Goal: Transaction & Acquisition: Book appointment/travel/reservation

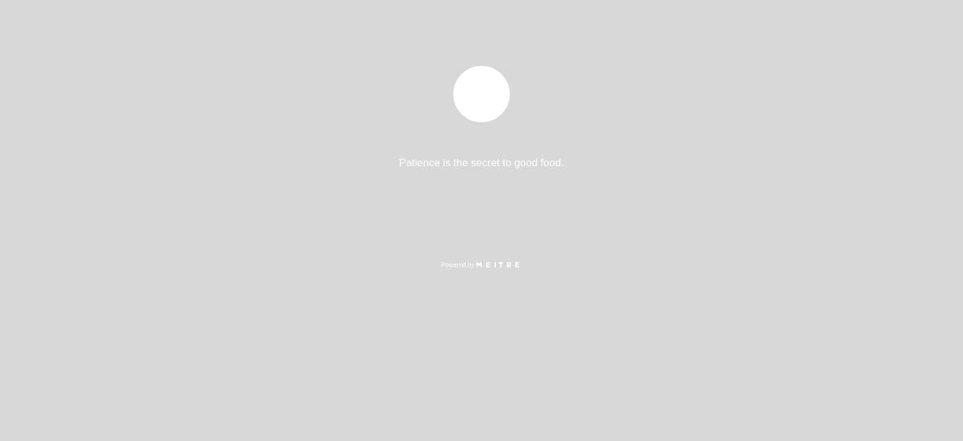
select select "pt"
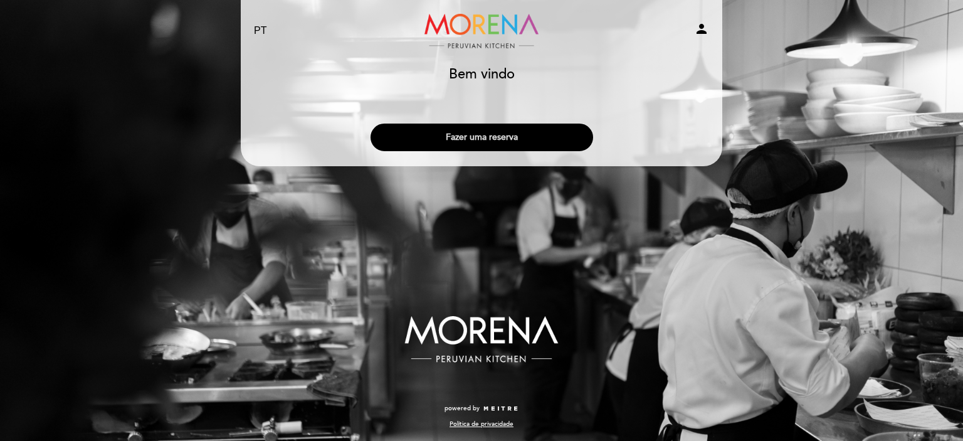
click at [484, 137] on button "Fazer uma reserva" at bounding box center [481, 137] width 222 height 28
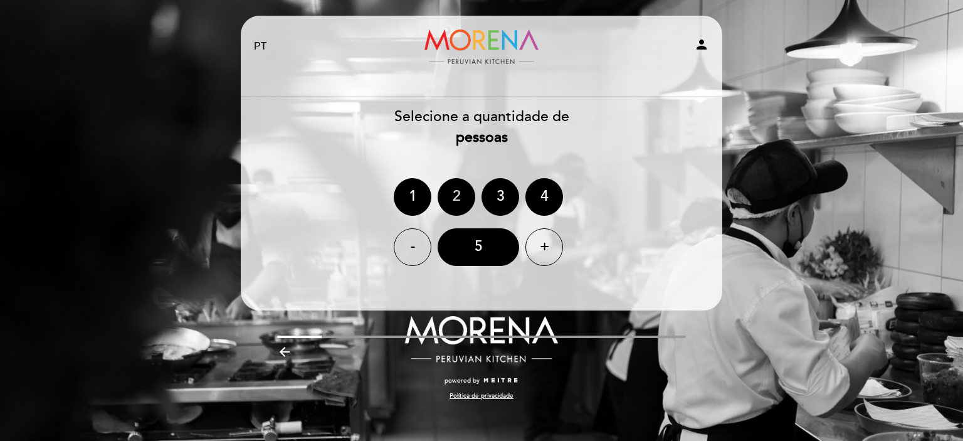
click at [456, 194] on div "2" at bounding box center [456, 197] width 38 height 38
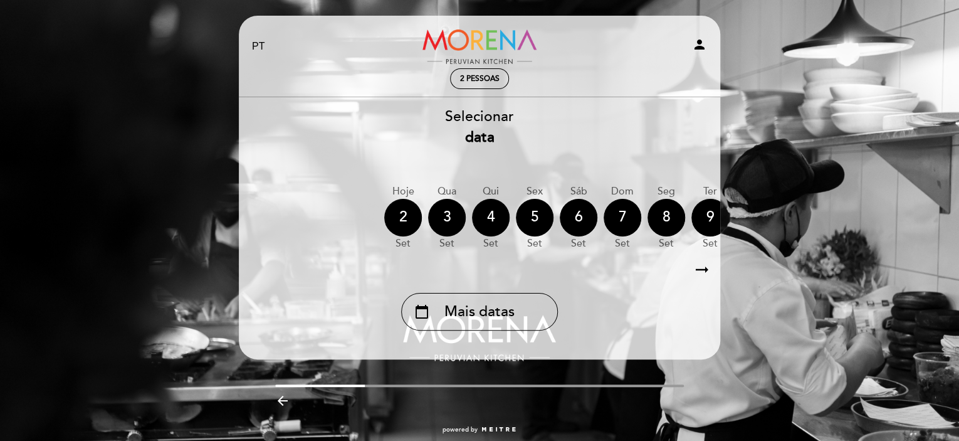
click at [704, 271] on icon "arrow_right_alt" at bounding box center [702, 269] width 19 height 27
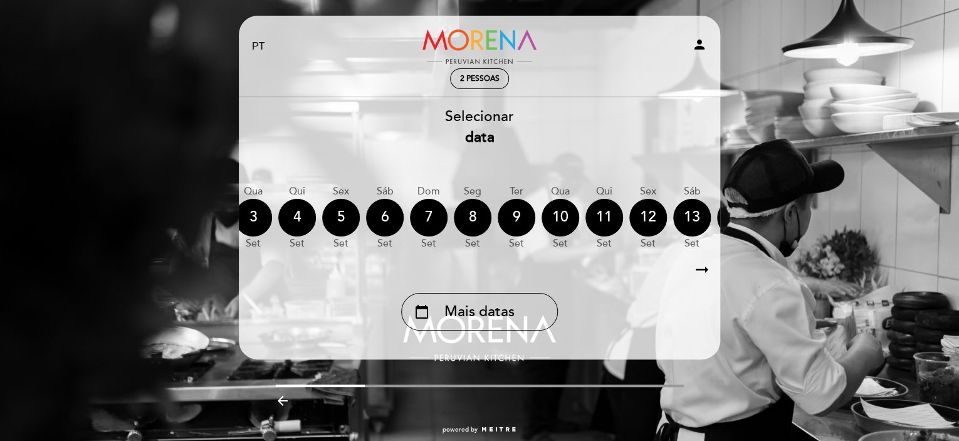
scroll to position [0, 365]
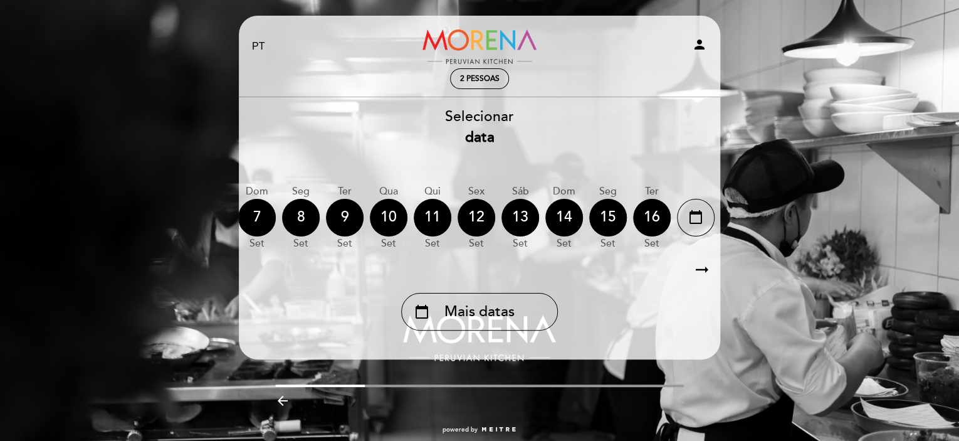
click at [704, 271] on icon "arrow_right_alt" at bounding box center [702, 269] width 19 height 27
click at [699, 225] on icon "calendar_today" at bounding box center [695, 216] width 15 height 21
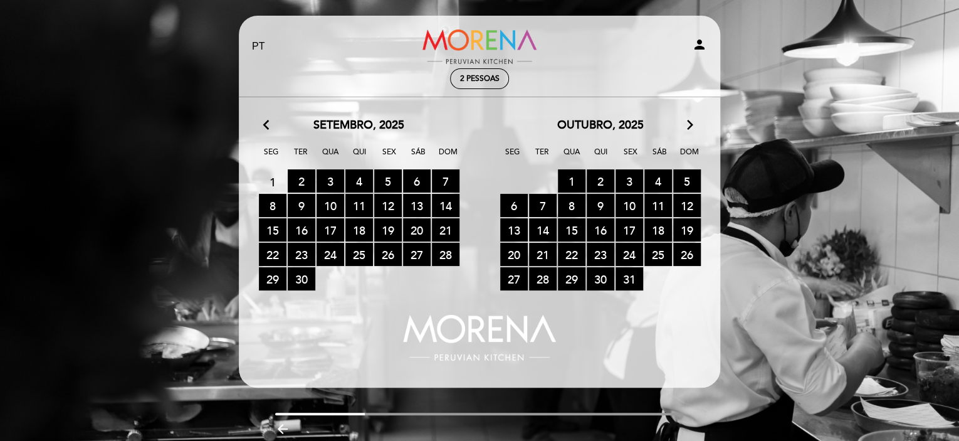
click at [691, 125] on icon "arrow_forward_ios" at bounding box center [689, 125] width 11 height 16
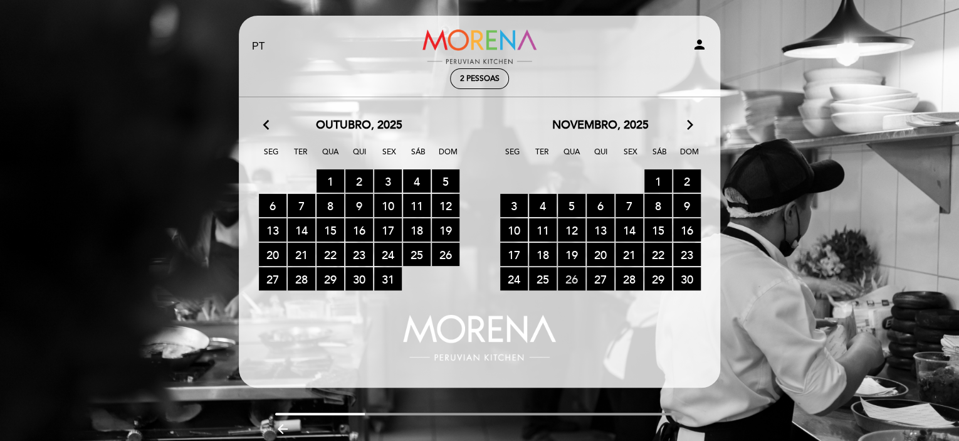
click at [569, 280] on span "26 RESERVAS DISPONÍVEIS" at bounding box center [572, 278] width 28 height 23
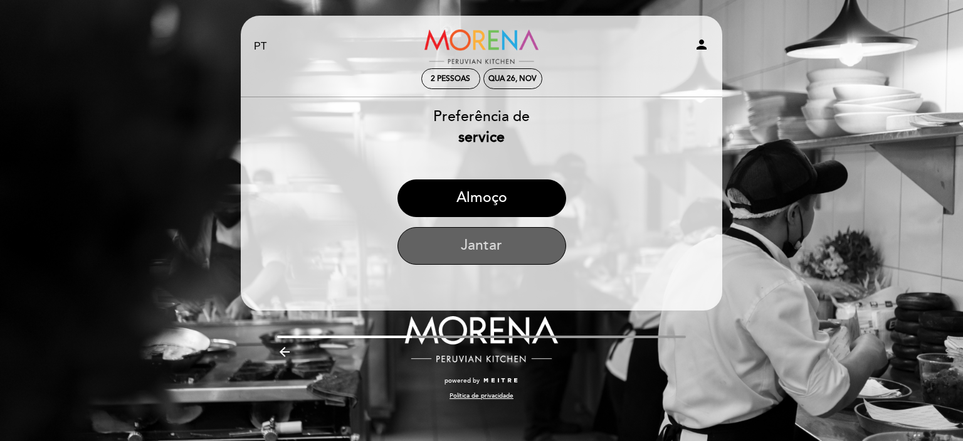
click at [474, 248] on button "Jantar" at bounding box center [481, 246] width 169 height 38
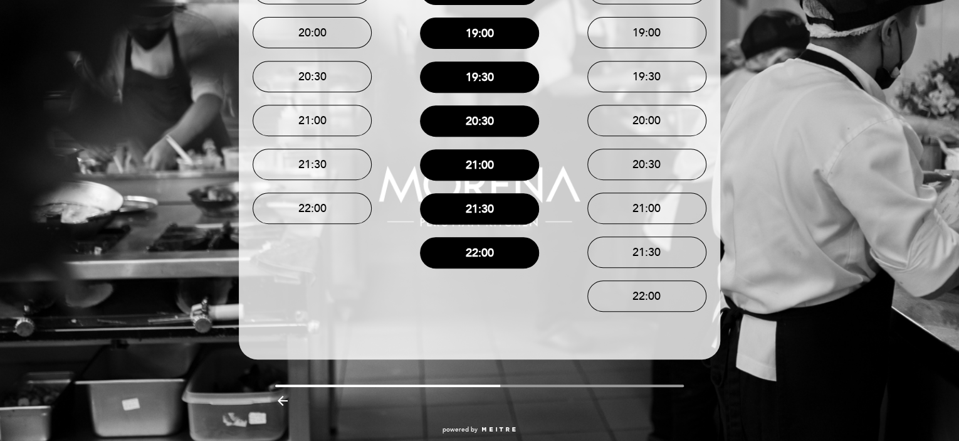
scroll to position [251, 0]
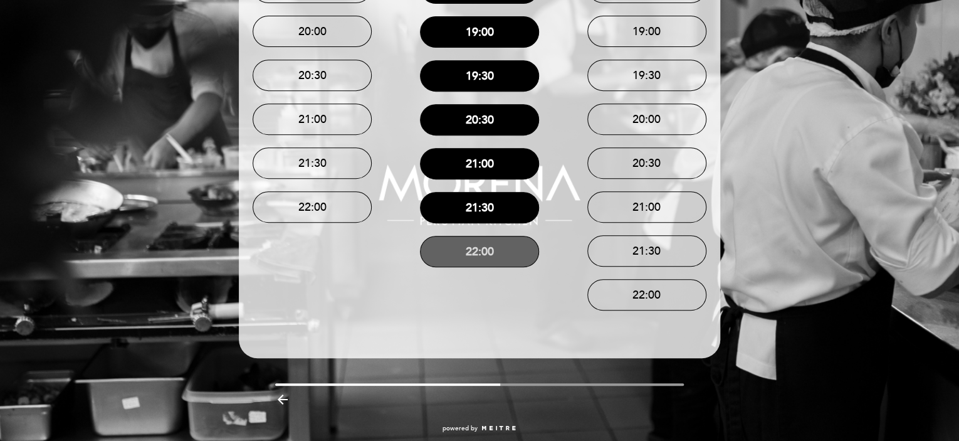
click at [455, 252] on button "22:00" at bounding box center [479, 251] width 119 height 31
